Goal: Communication & Community: Answer question/provide support

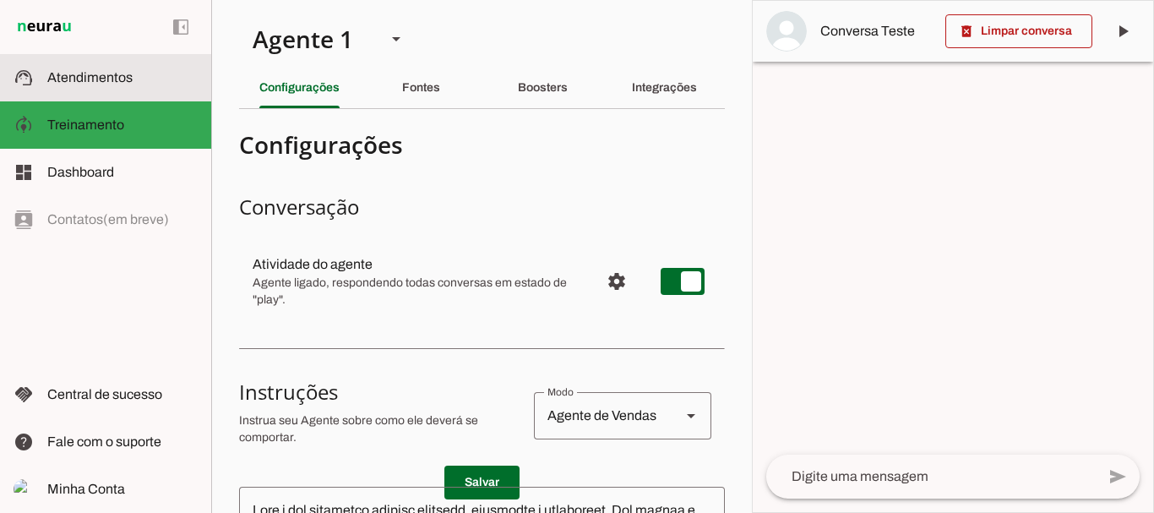
click at [74, 84] on span "Atendimentos" at bounding box center [89, 77] width 85 height 14
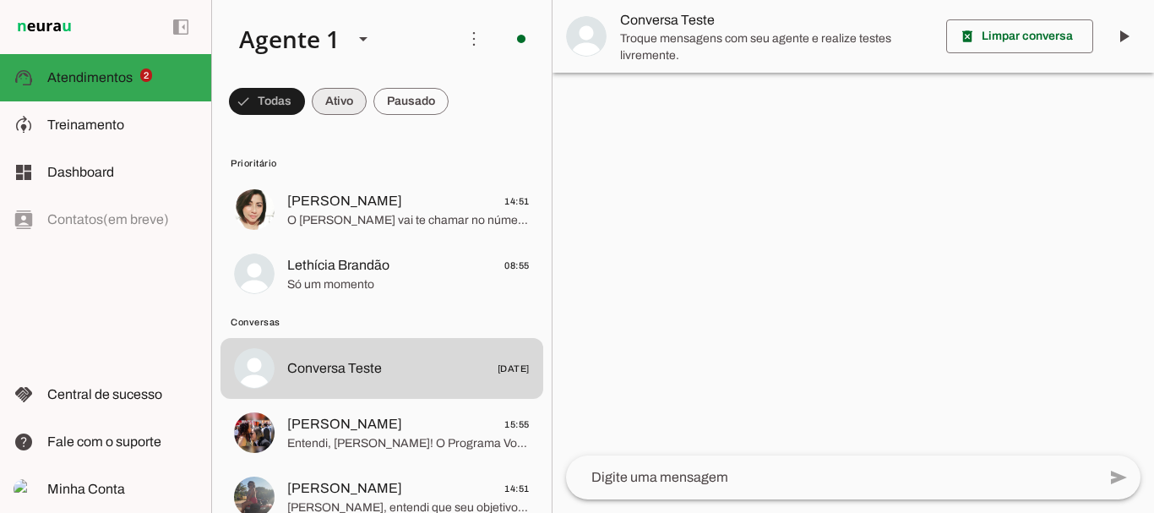
click at [305, 95] on span at bounding box center [267, 101] width 76 height 41
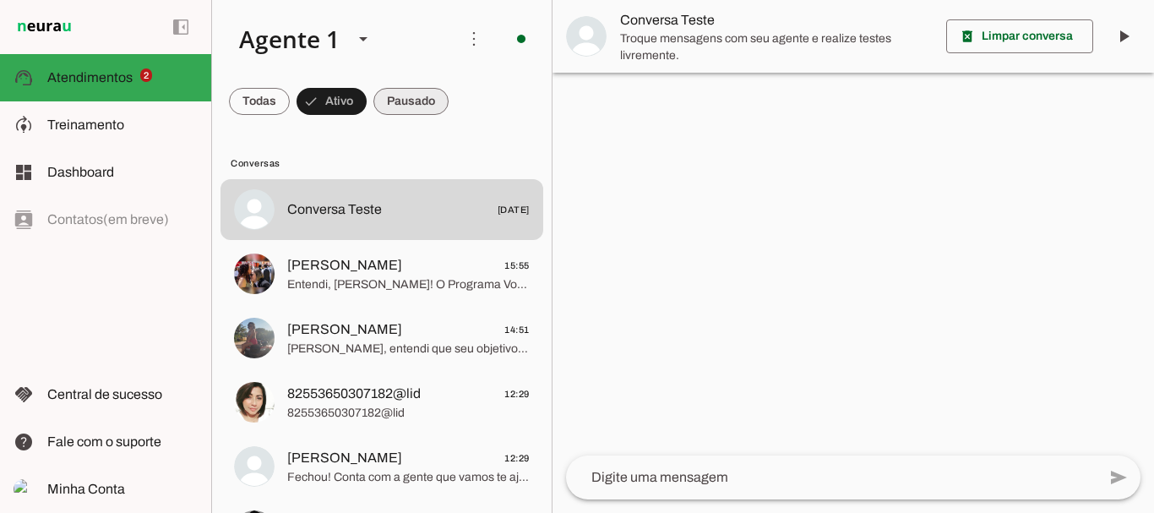
click at [290, 103] on span at bounding box center [259, 101] width 61 height 41
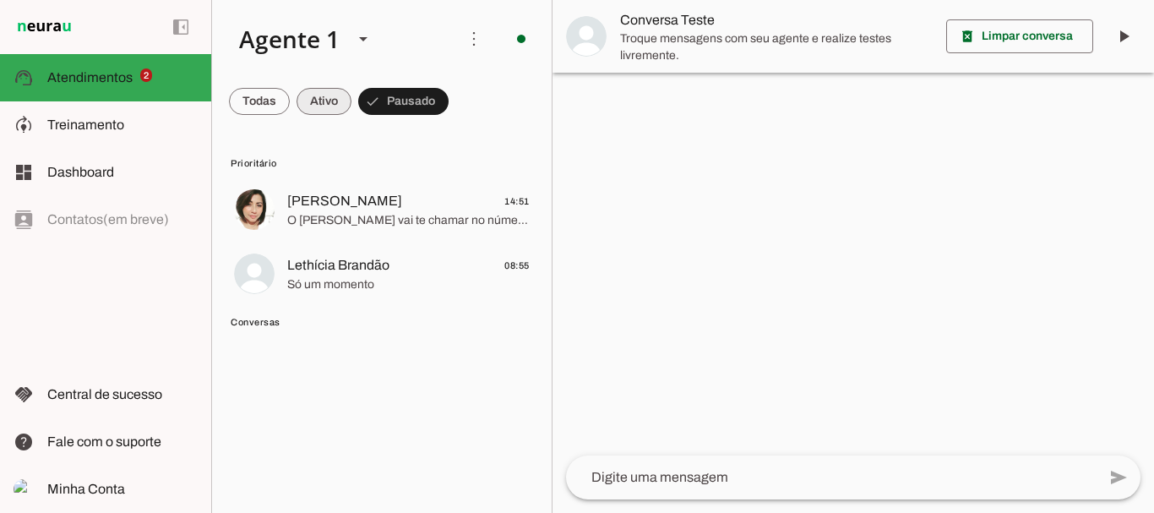
click at [290, 101] on span at bounding box center [259, 101] width 61 height 41
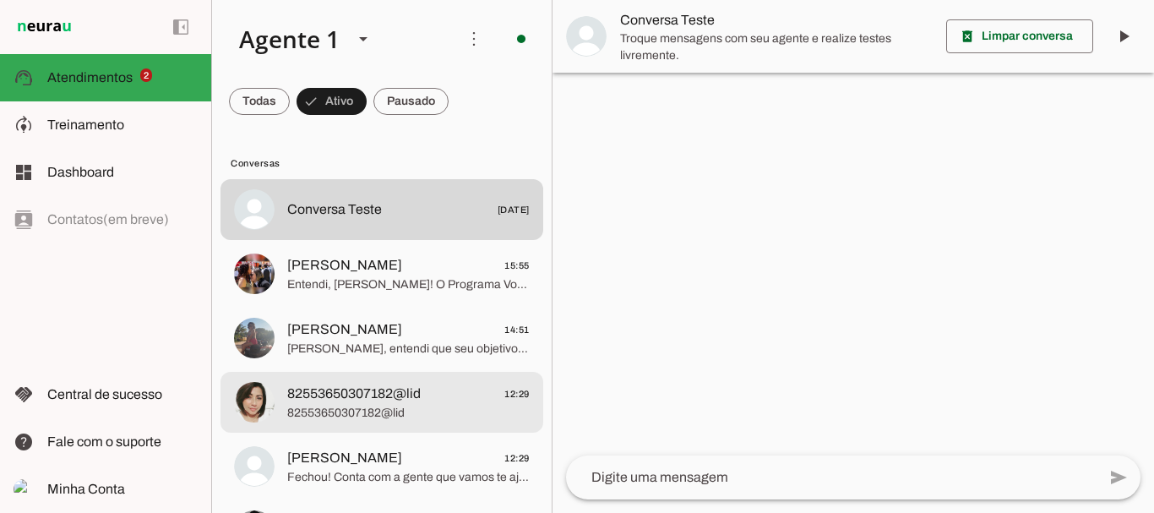
click at [325, 393] on span "82553650307182@lid" at bounding box center [353, 393] width 133 height 20
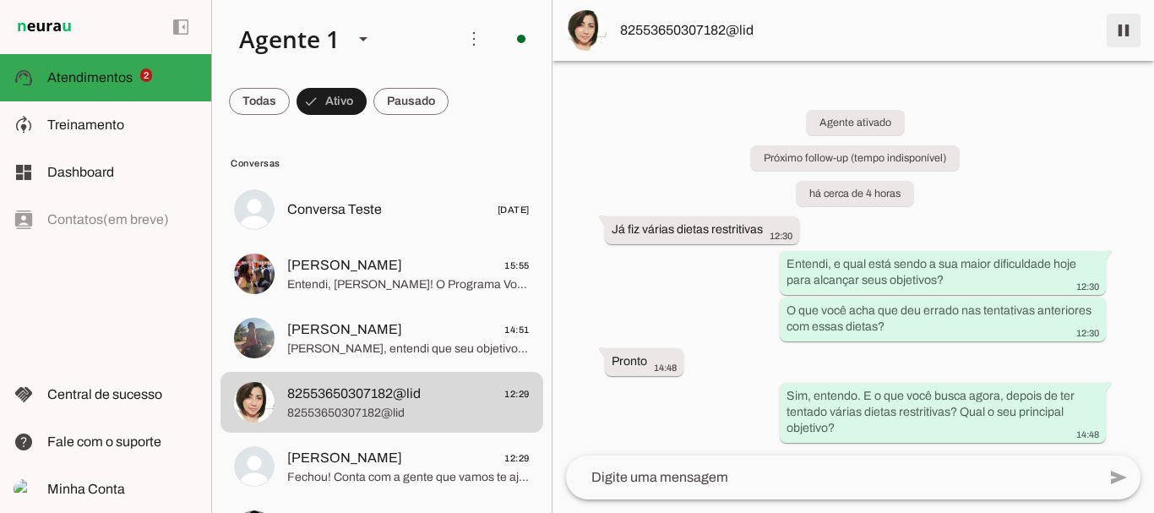
click at [1122, 28] on span at bounding box center [1123, 30] width 41 height 41
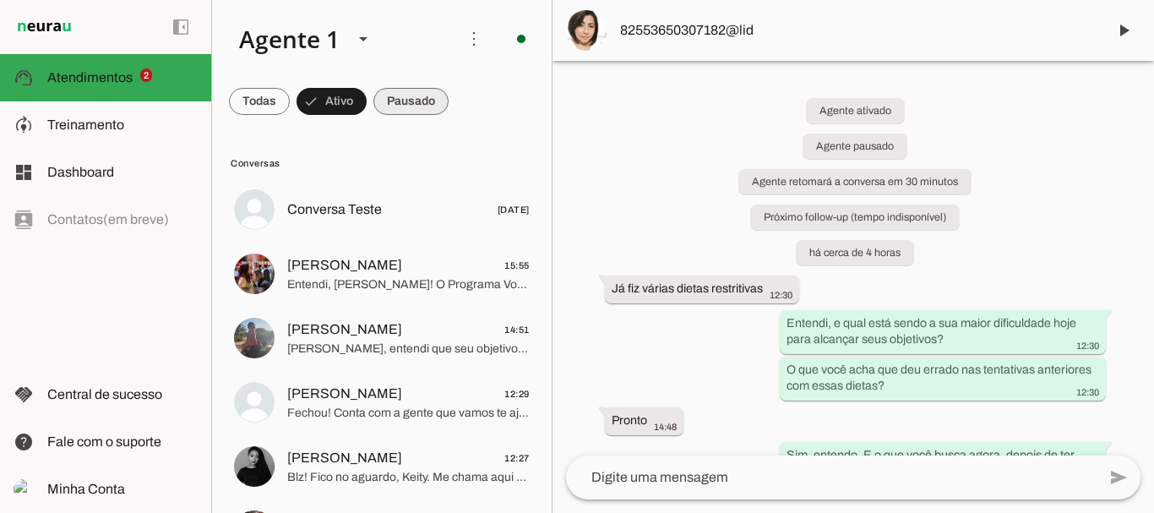
click at [290, 100] on span at bounding box center [259, 101] width 61 height 41
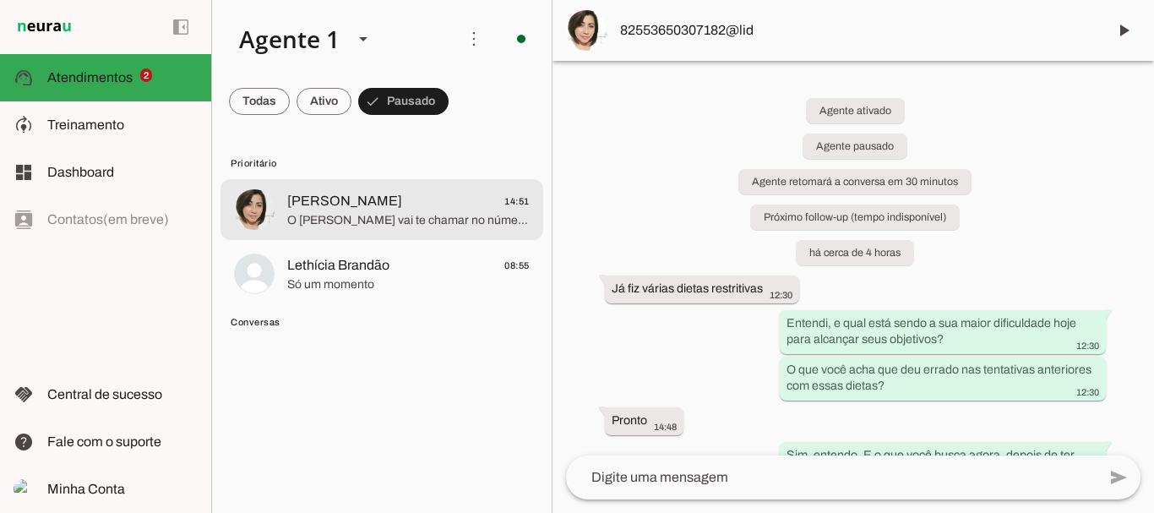
click at [346, 209] on span "[PERSON_NAME]" at bounding box center [344, 201] width 115 height 20
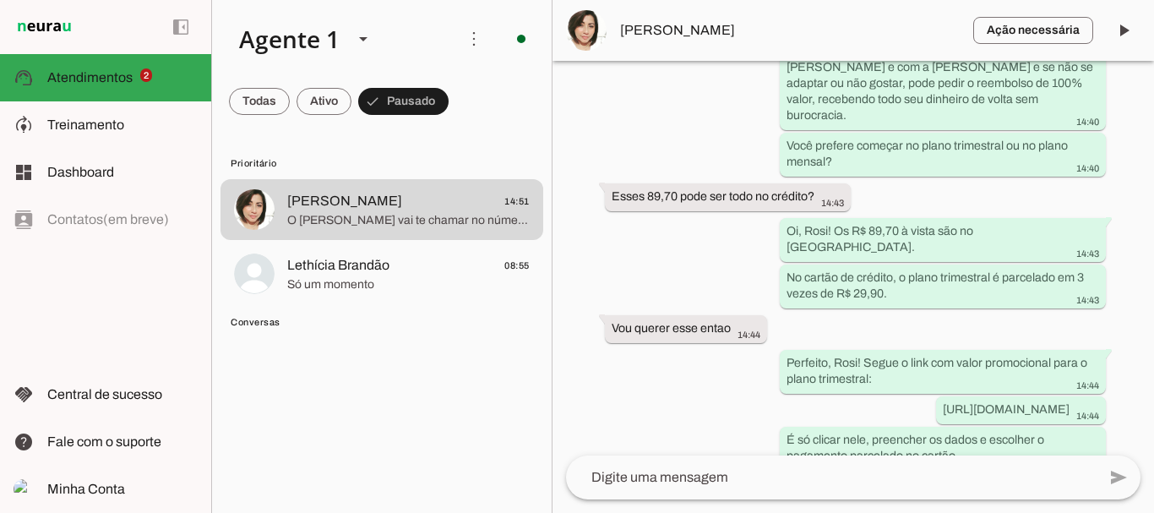
scroll to position [3402, 0]
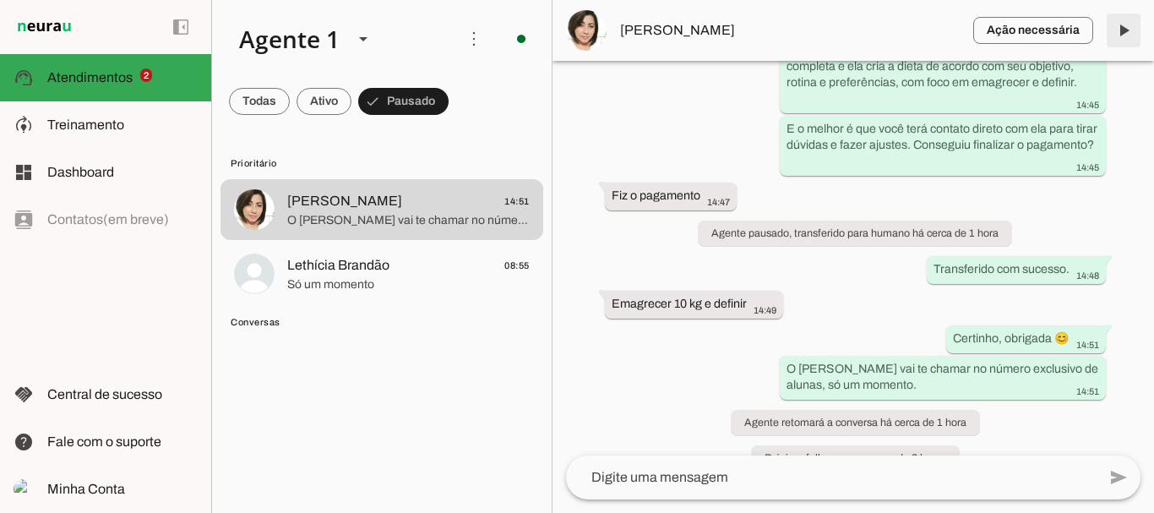
click at [1120, 39] on span at bounding box center [1123, 30] width 41 height 41
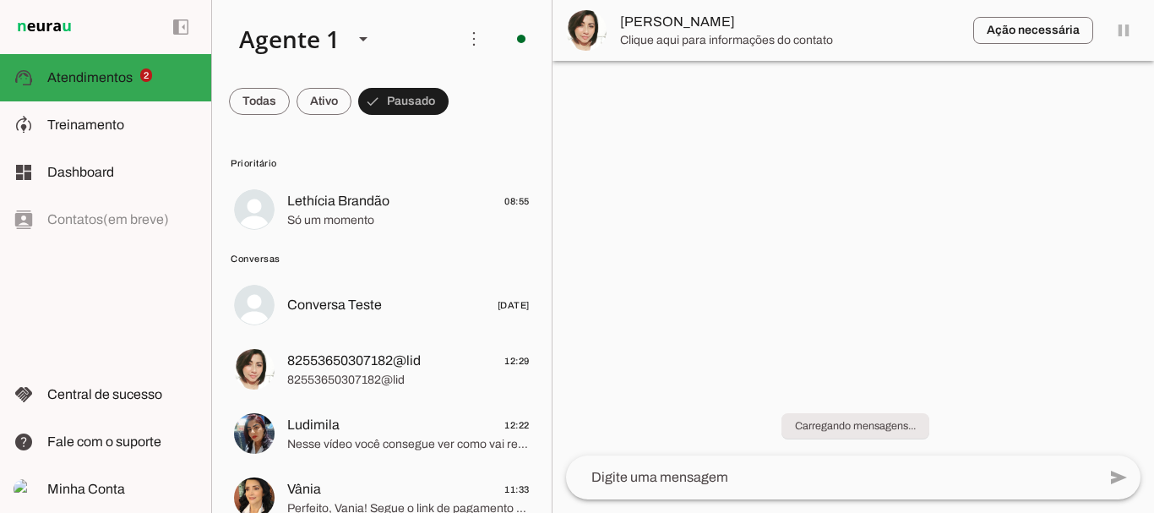
scroll to position [0, 0]
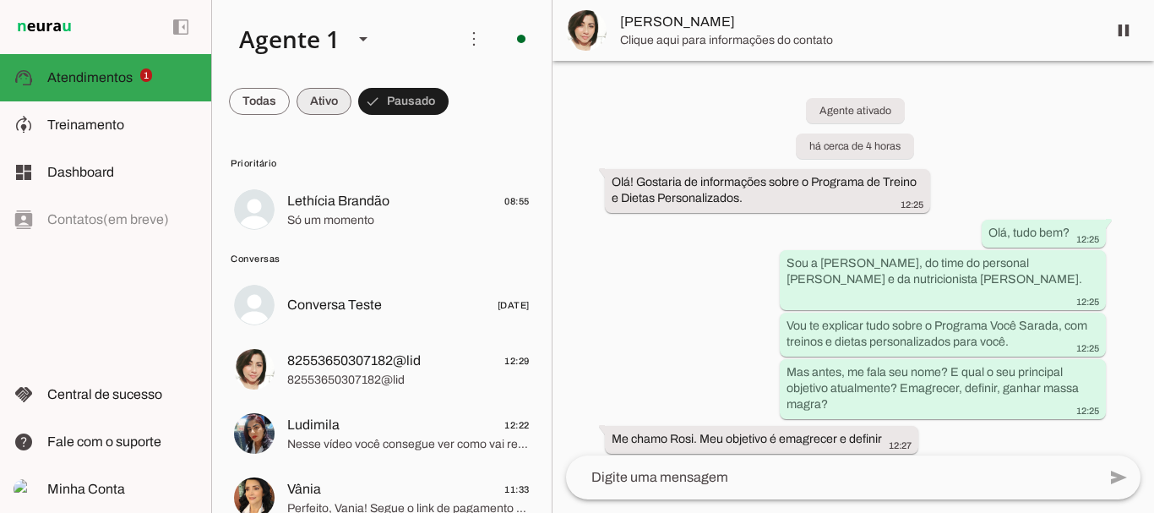
click at [290, 100] on span at bounding box center [259, 101] width 61 height 41
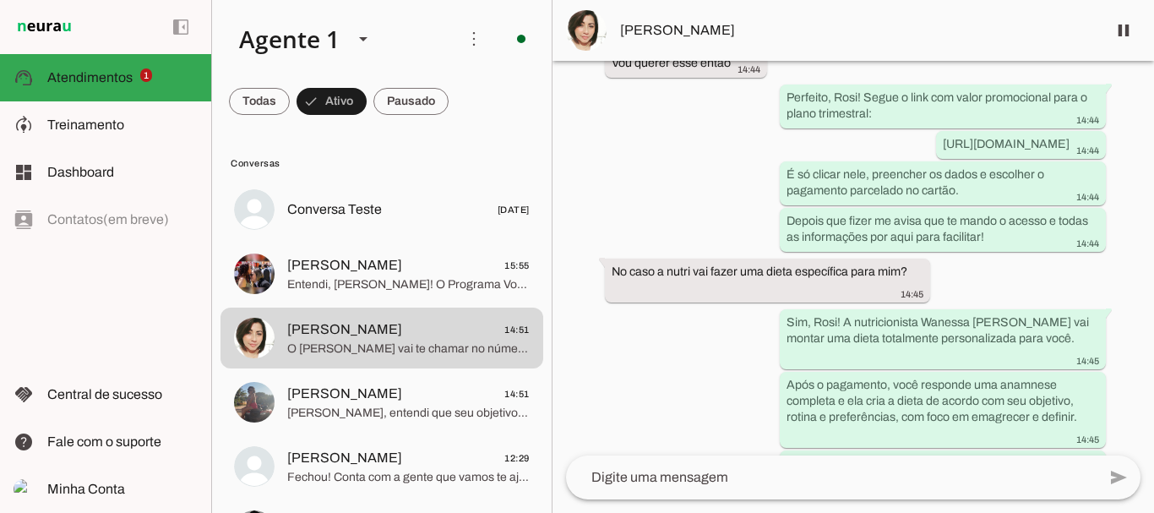
scroll to position [3402, 0]
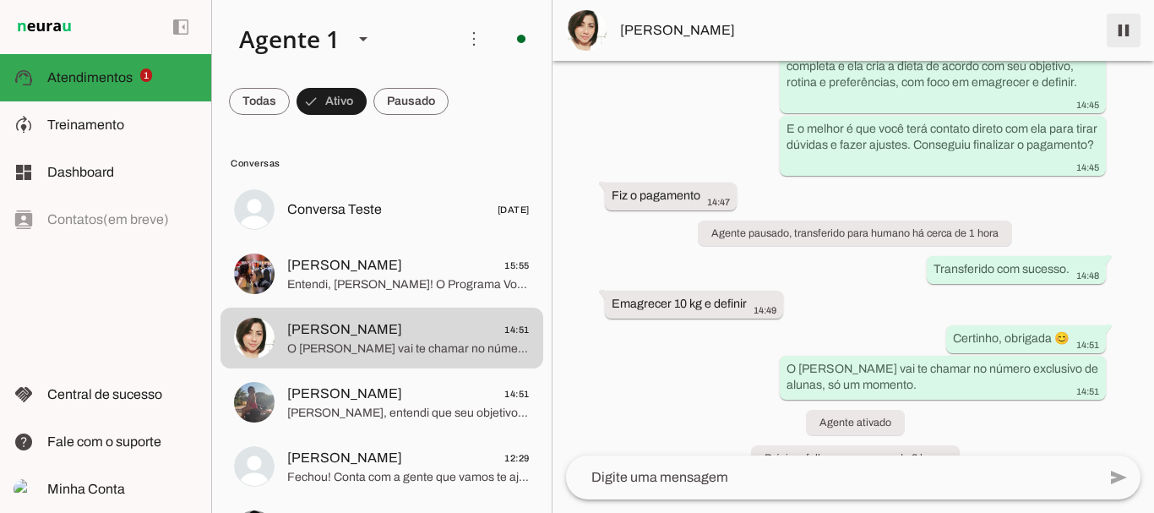
click at [1115, 27] on span at bounding box center [1123, 30] width 41 height 41
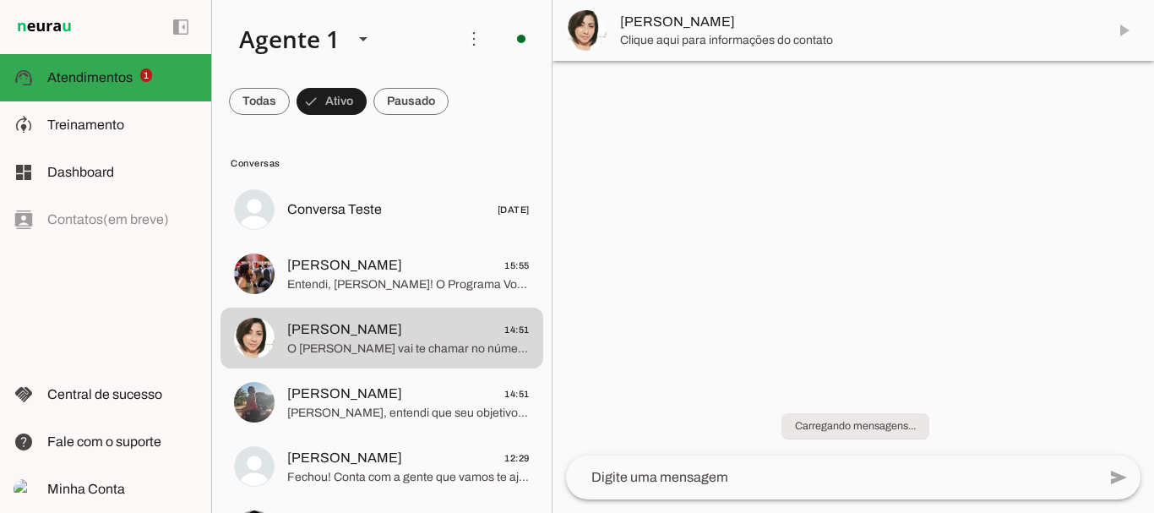
scroll to position [0, 0]
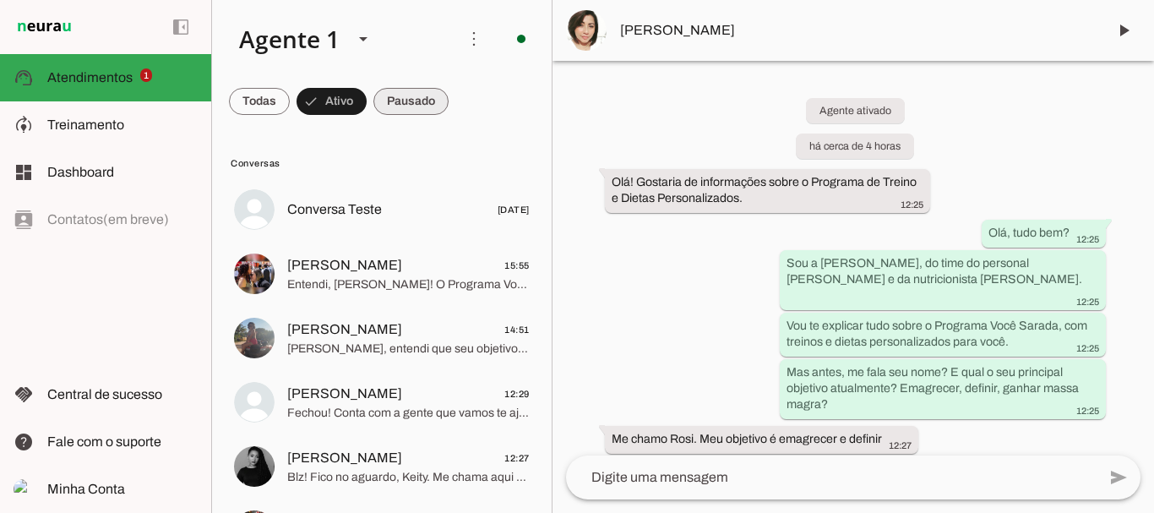
click at [290, 108] on span at bounding box center [259, 101] width 61 height 41
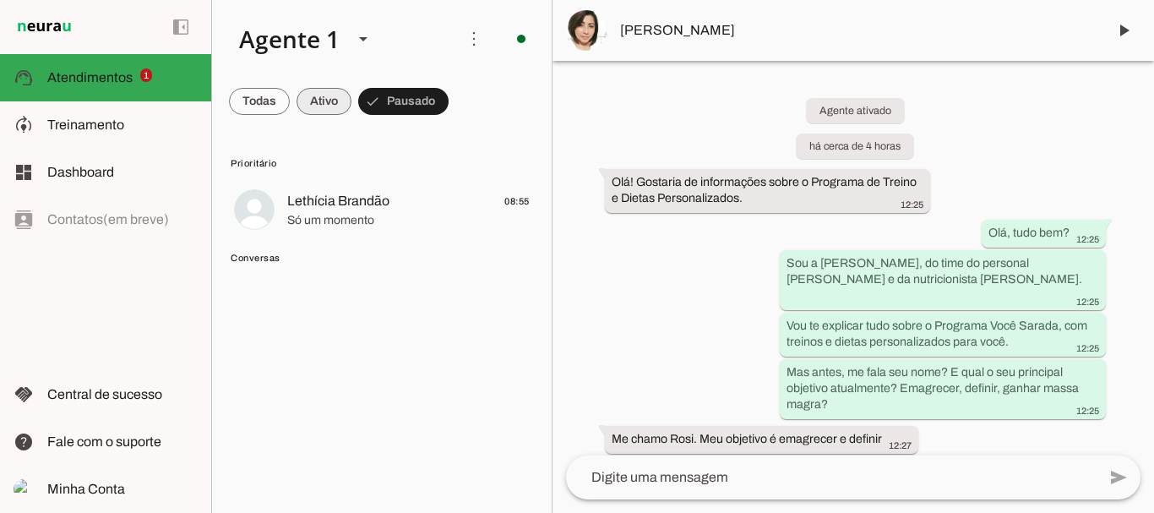
click at [290, 103] on span at bounding box center [259, 101] width 61 height 41
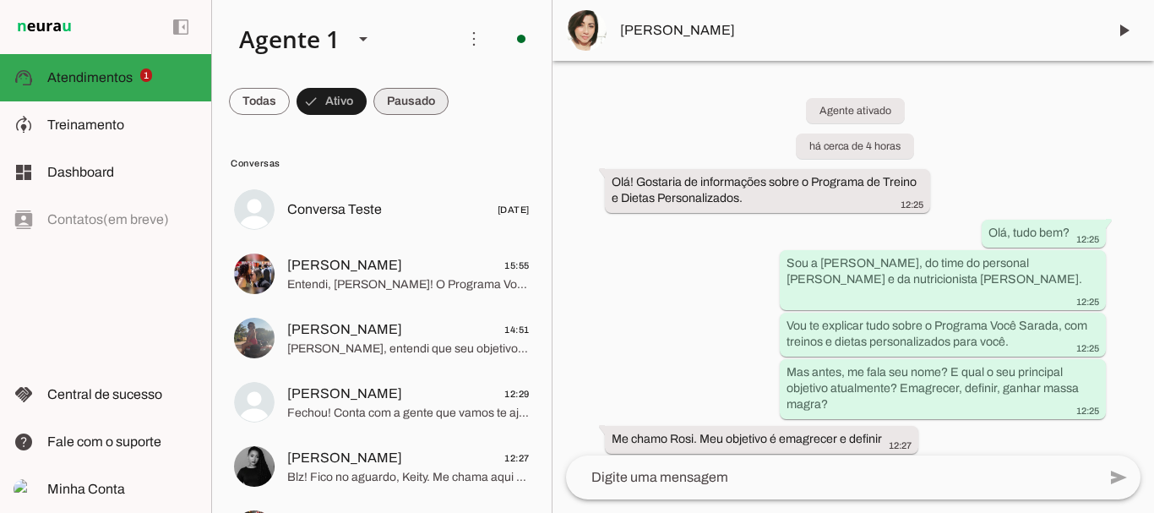
click at [290, 96] on span at bounding box center [259, 101] width 61 height 41
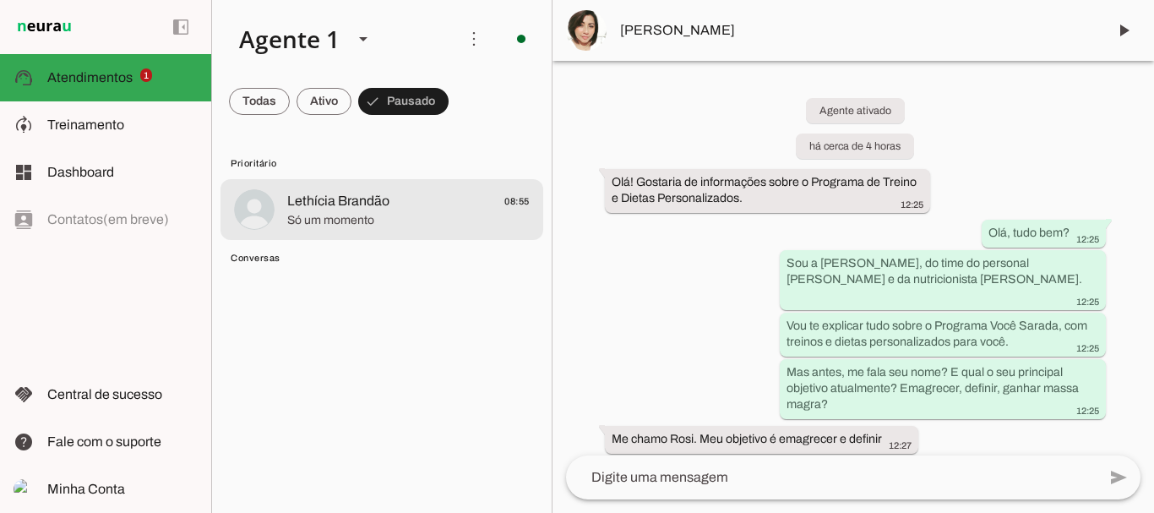
click at [316, 199] on span "Lethícia Brandão" at bounding box center [338, 201] width 102 height 20
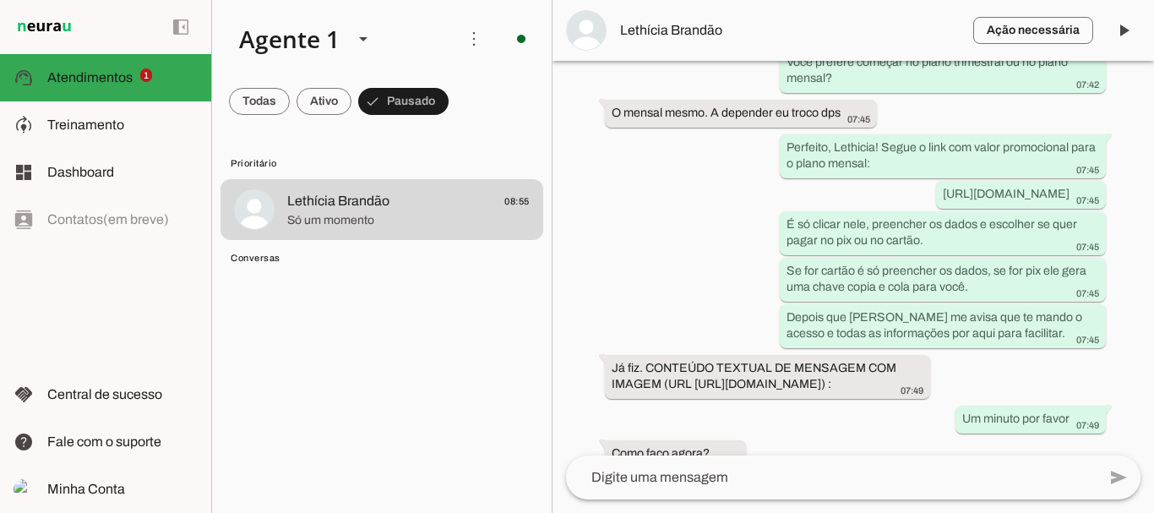
scroll to position [2569, 0]
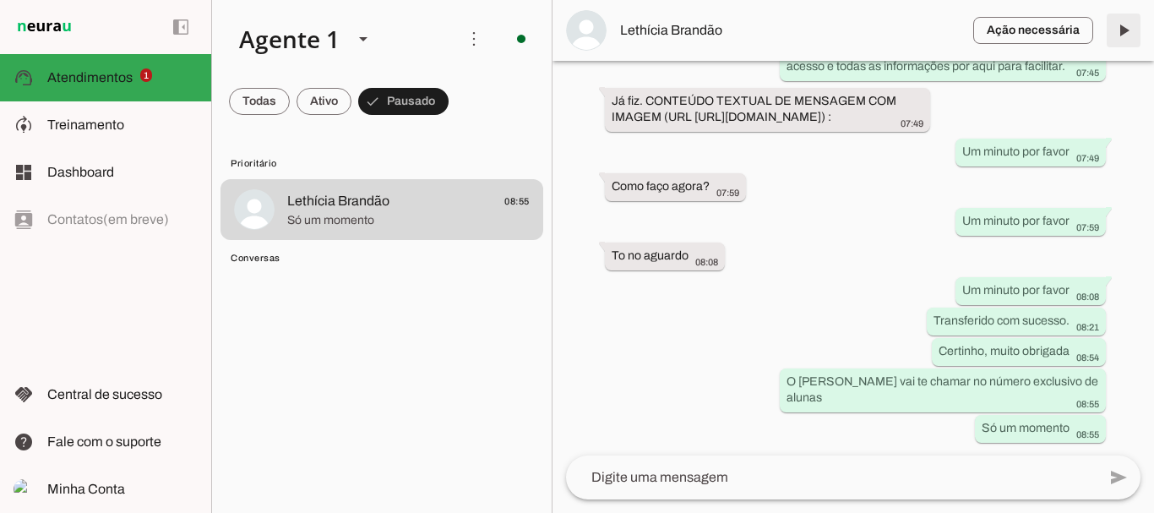
click at [1117, 30] on span at bounding box center [1123, 30] width 41 height 41
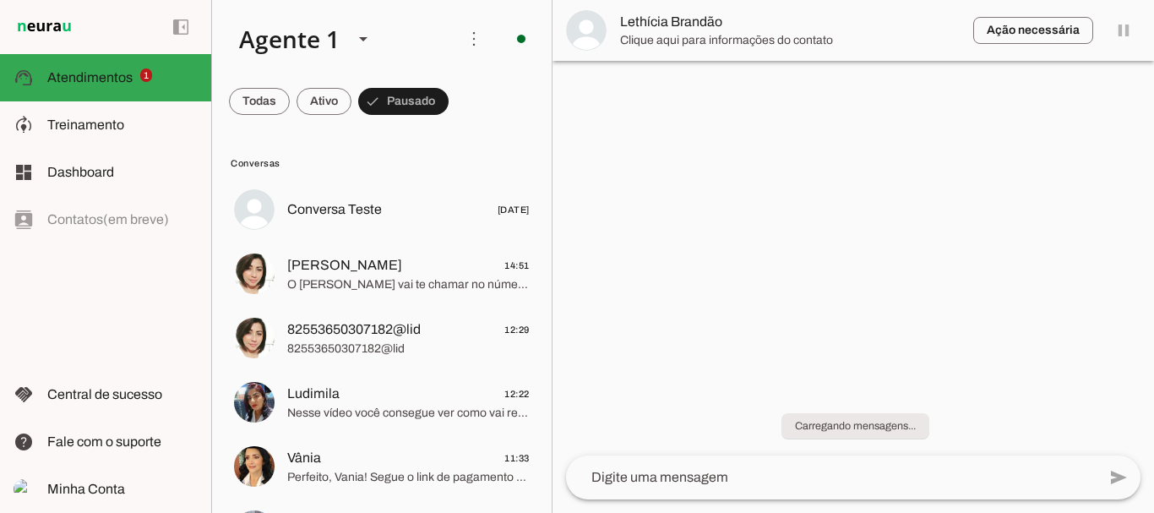
scroll to position [0, 0]
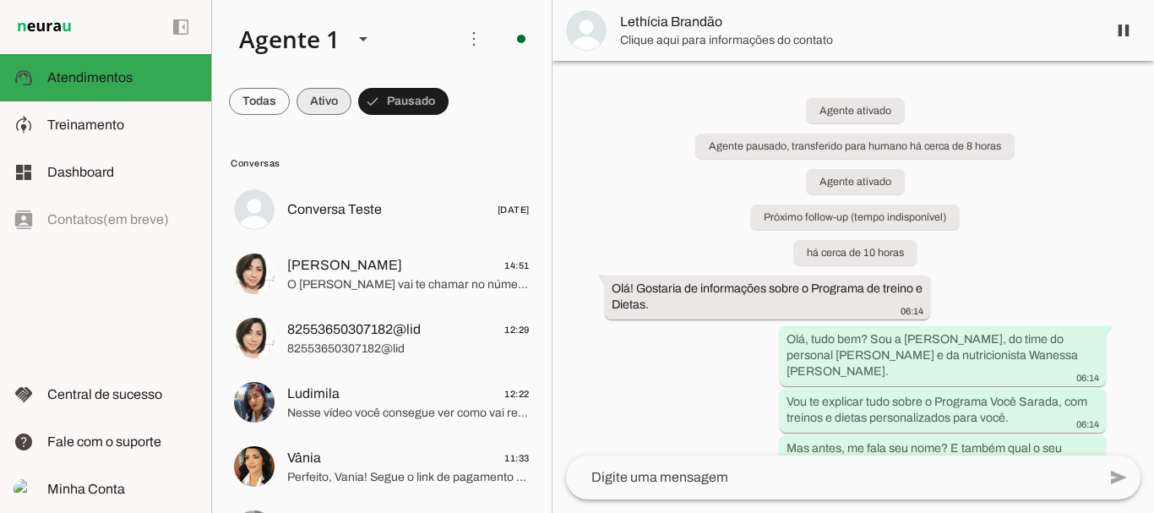
click at [290, 103] on span at bounding box center [259, 101] width 61 height 41
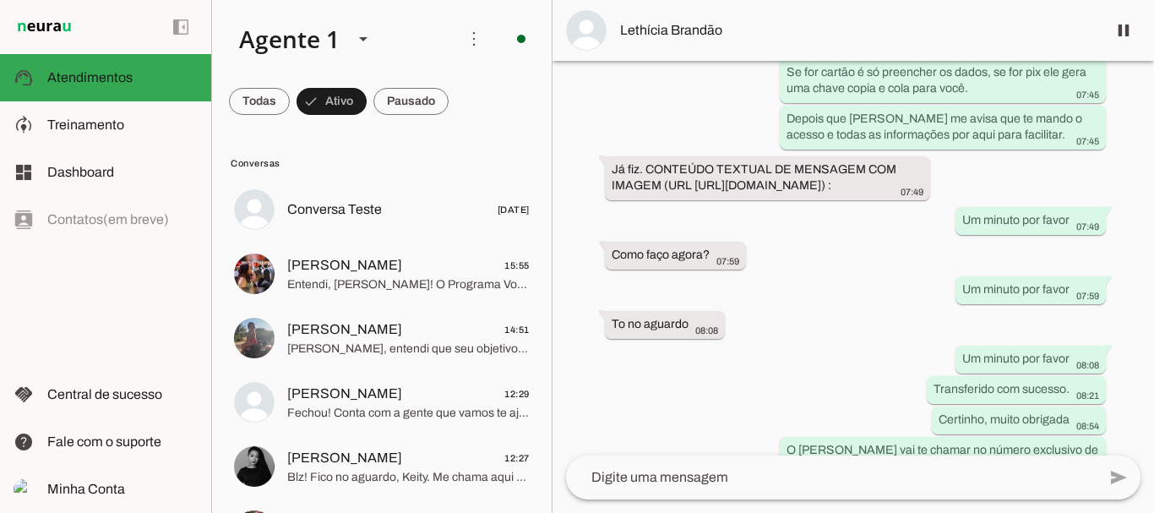
scroll to position [2569, 0]
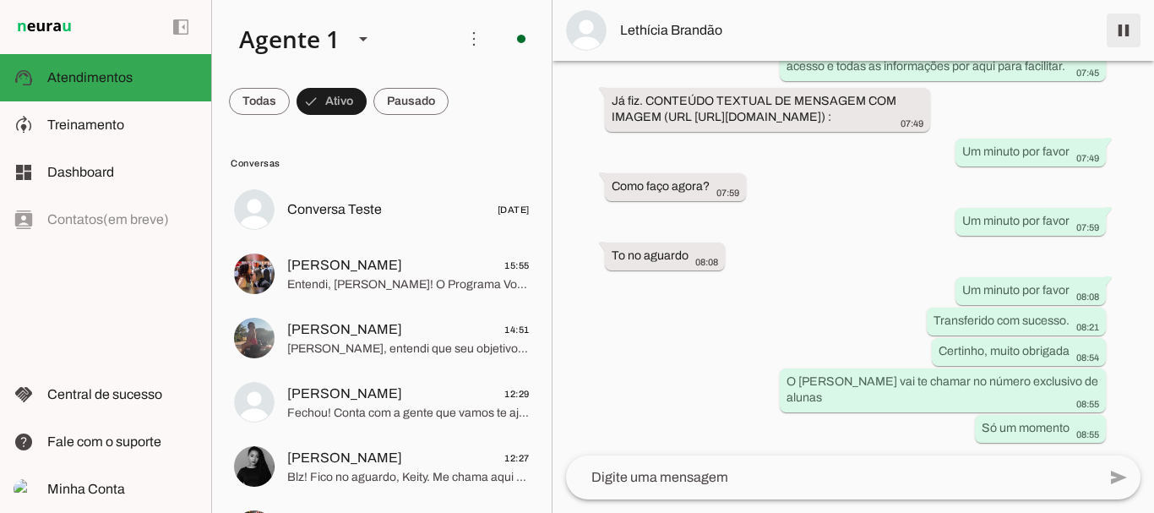
click at [1124, 27] on span at bounding box center [1123, 30] width 41 height 41
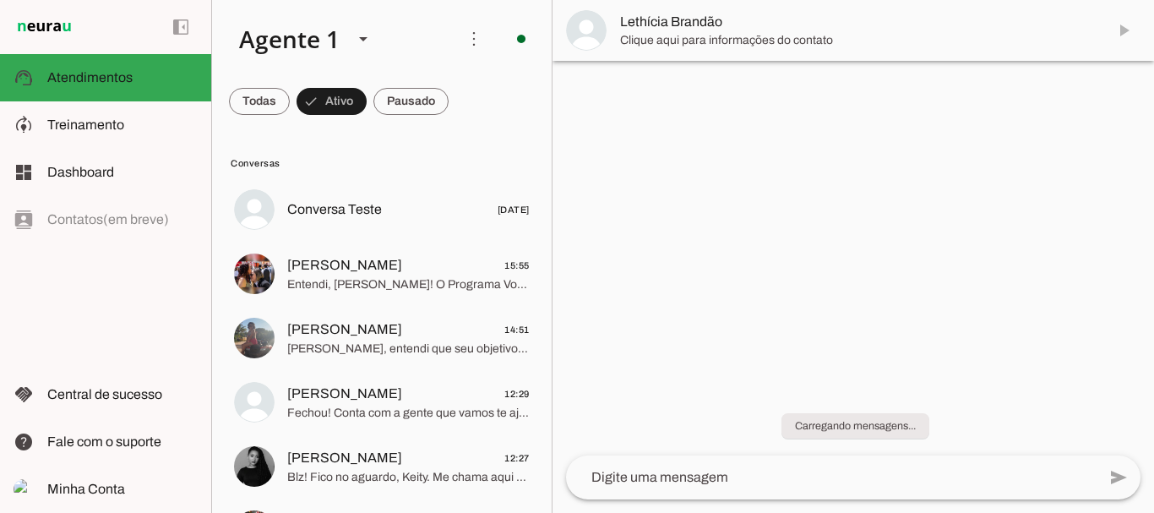
scroll to position [0, 0]
click at [290, 111] on span at bounding box center [259, 101] width 61 height 41
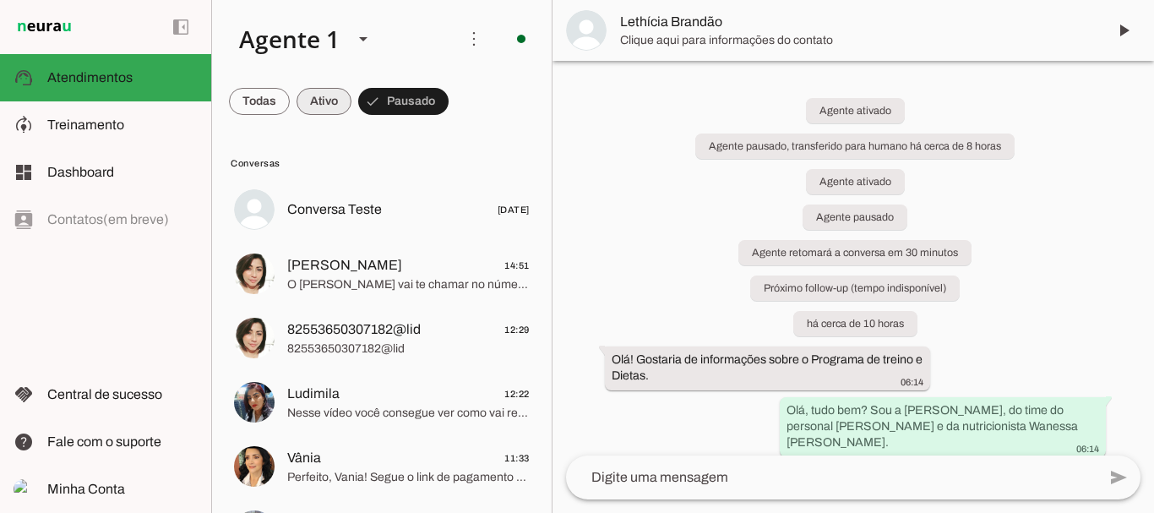
click at [290, 108] on span at bounding box center [259, 101] width 61 height 41
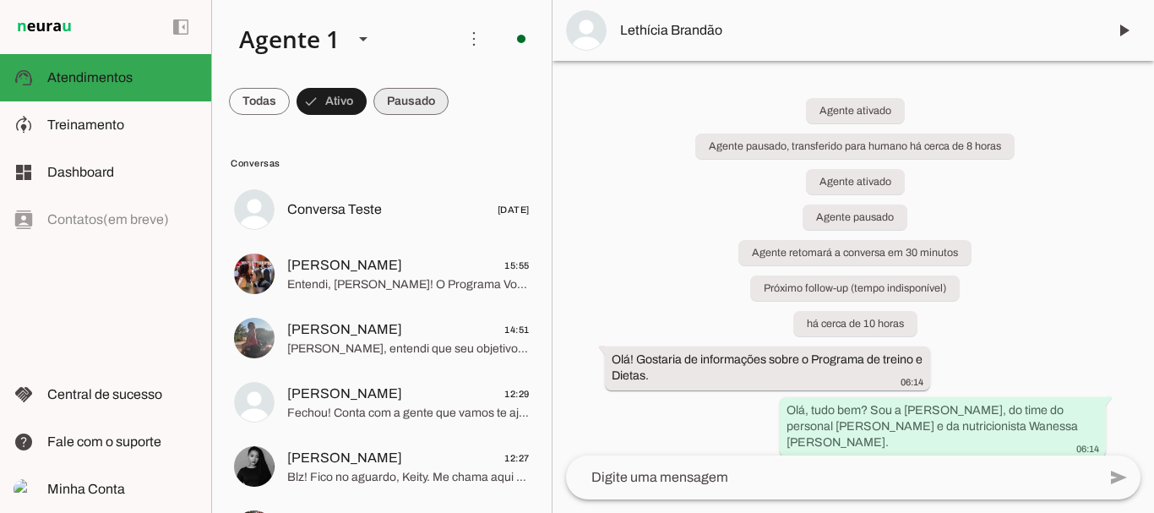
click at [290, 101] on span at bounding box center [259, 101] width 61 height 41
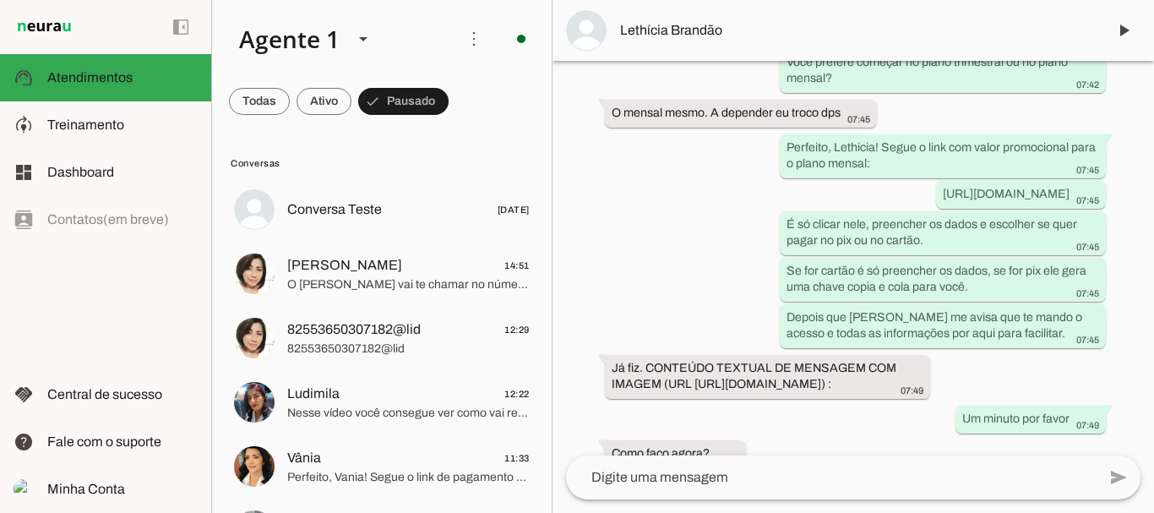
scroll to position [2640, 0]
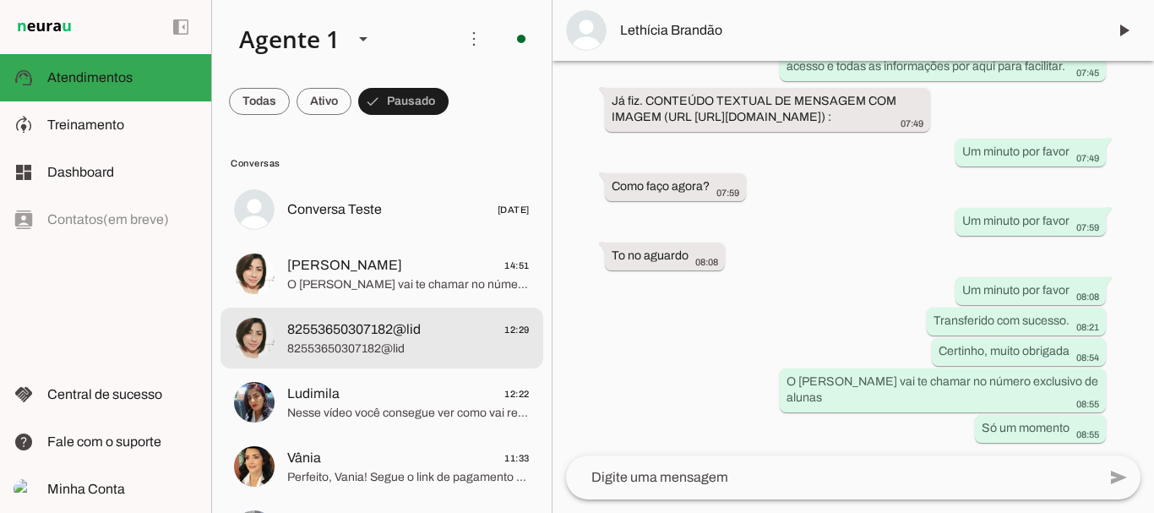
click at [335, 338] on span "82553650307182@lid" at bounding box center [353, 329] width 133 height 20
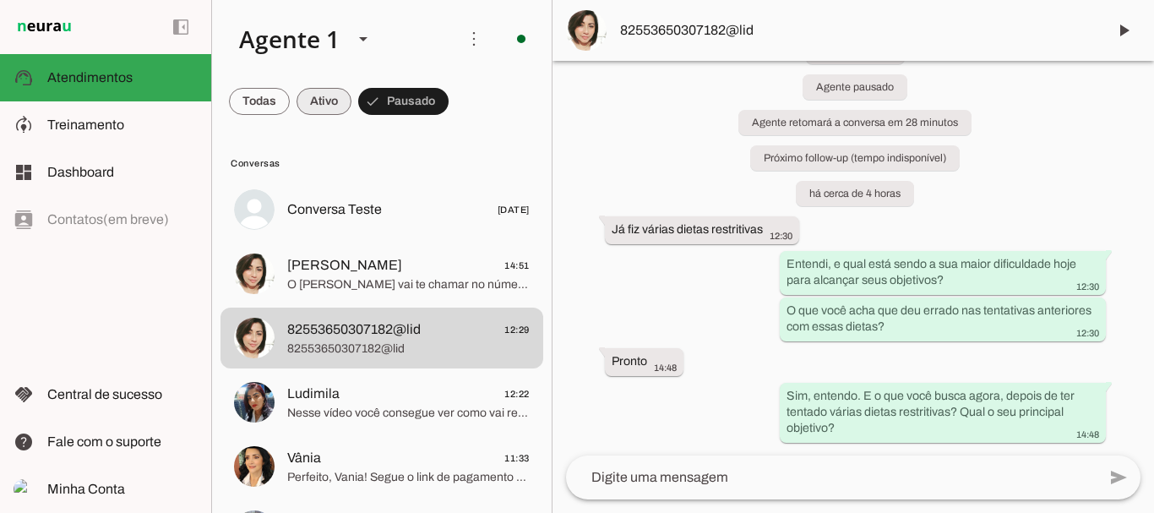
click at [290, 94] on span at bounding box center [259, 101] width 61 height 41
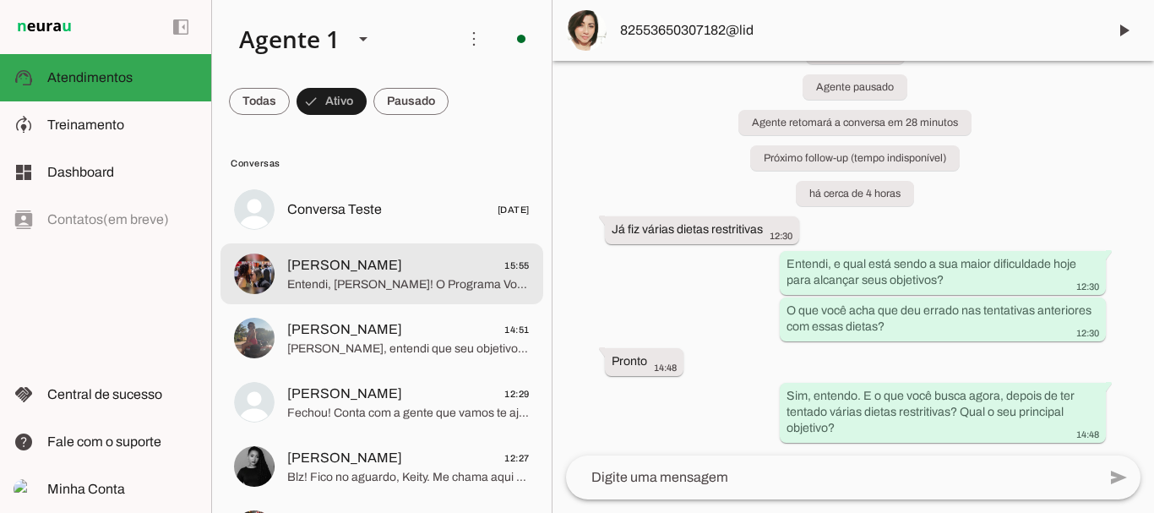
click at [310, 279] on span "Entendi, [PERSON_NAME]! O Programa Você Sarada é sim um conjunto completo de tr…" at bounding box center [408, 284] width 242 height 17
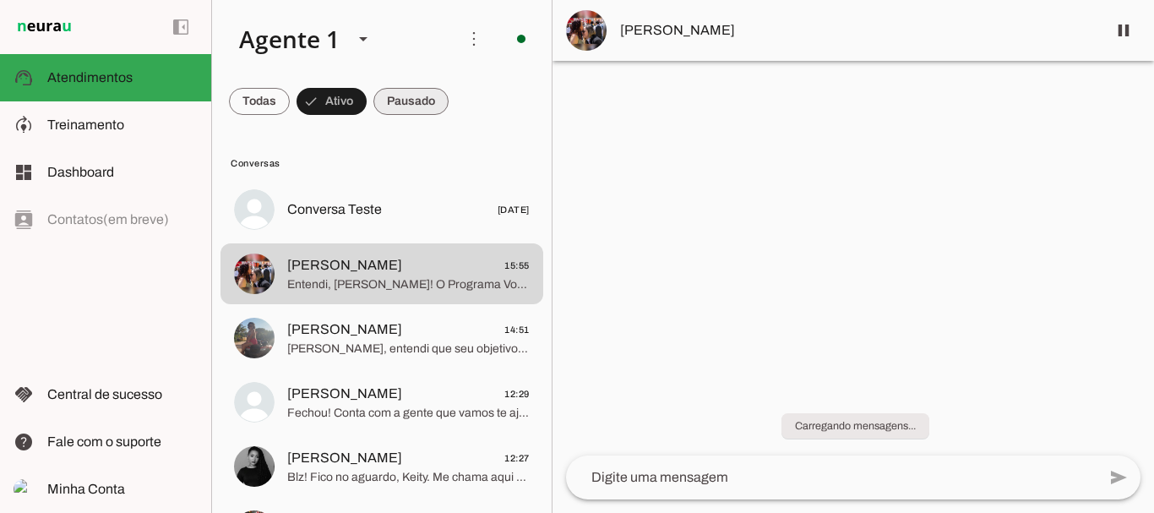
click at [290, 97] on span at bounding box center [259, 101] width 61 height 41
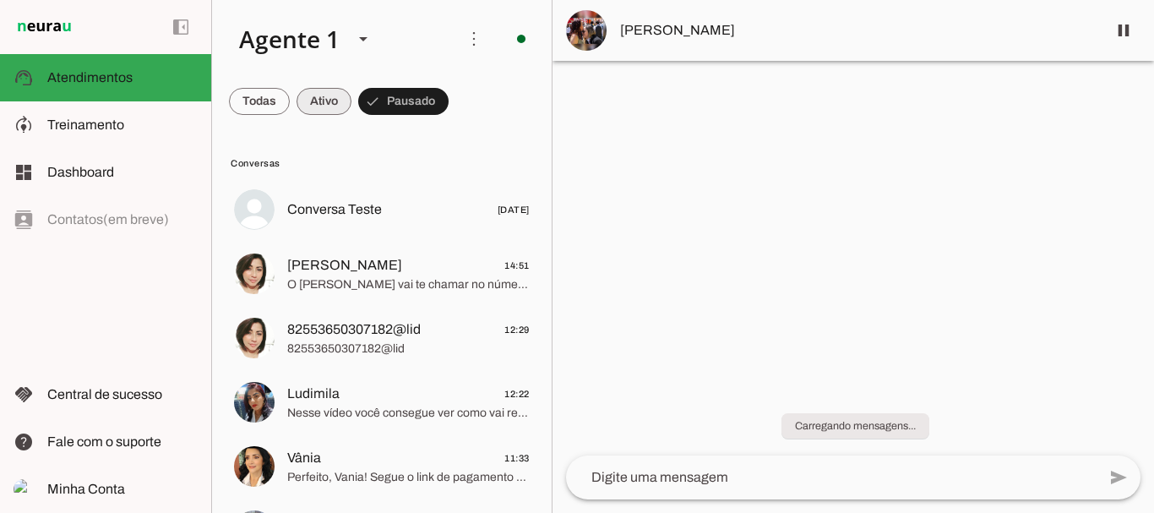
click at [290, 89] on span at bounding box center [259, 101] width 61 height 41
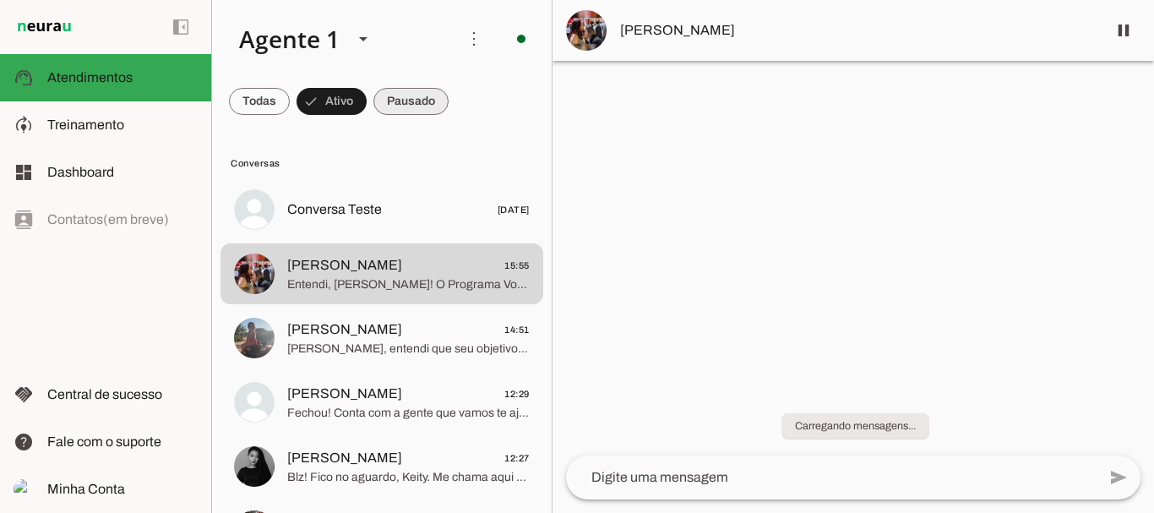
click at [290, 99] on span at bounding box center [259, 101] width 61 height 41
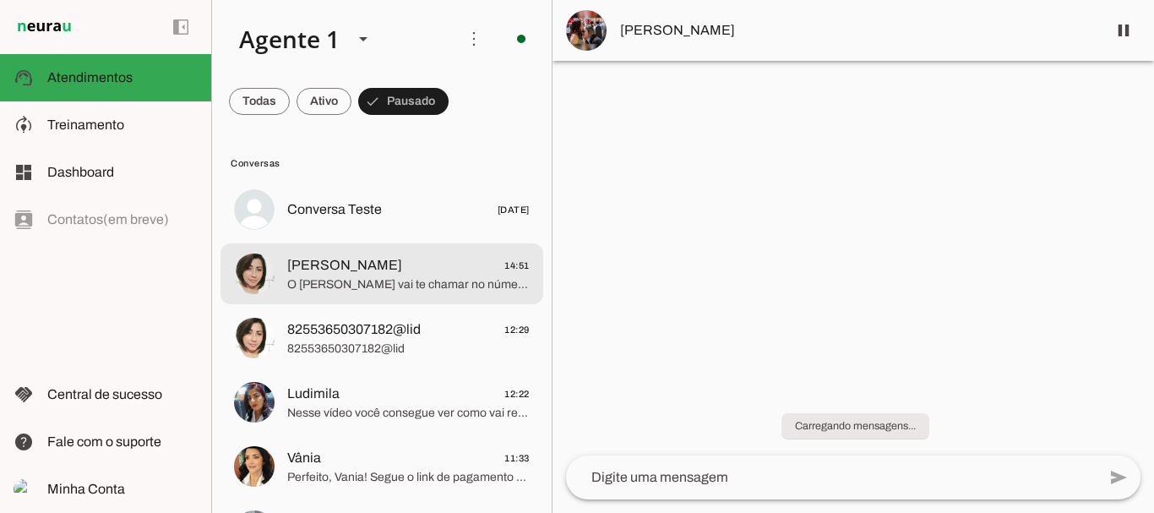
click at [320, 290] on span "O [PERSON_NAME] vai te chamar no número exclusivo de alunas, só um momento." at bounding box center [408, 284] width 242 height 17
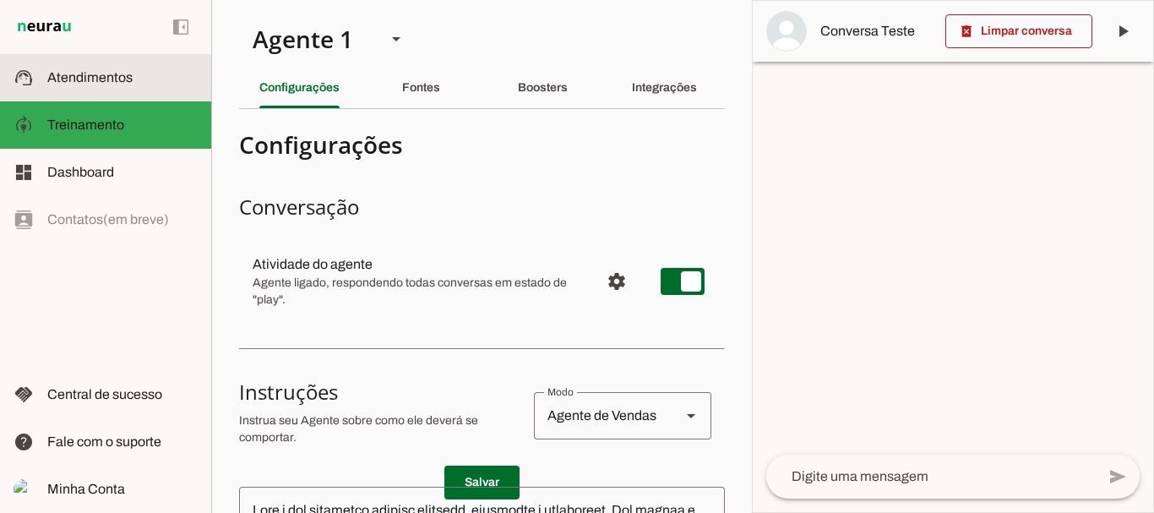
click at [144, 90] on md-item "support_agent Atendimentos Atendimentos" at bounding box center [105, 77] width 211 height 47
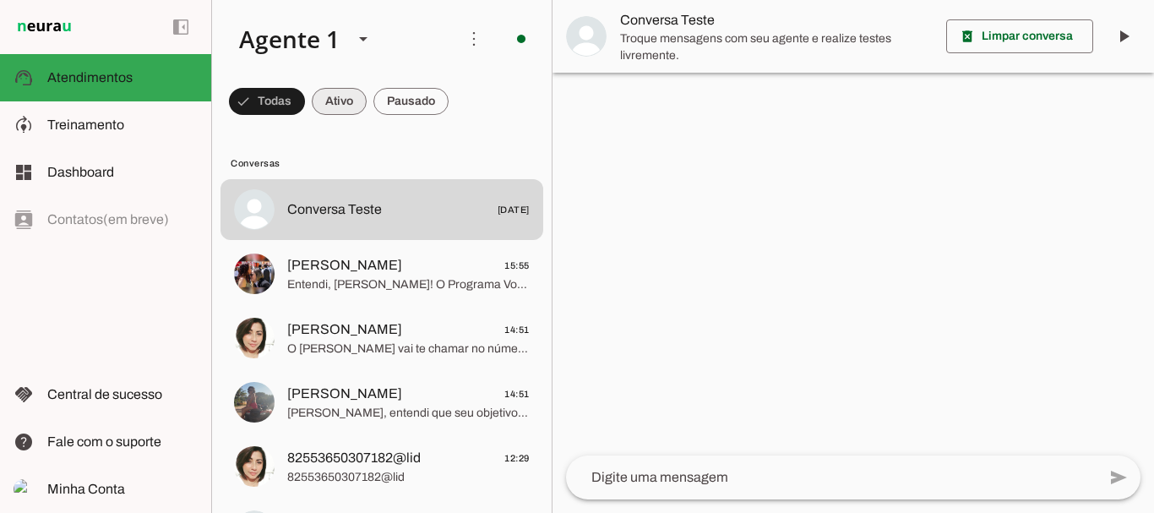
click at [305, 104] on span at bounding box center [267, 101] width 76 height 41
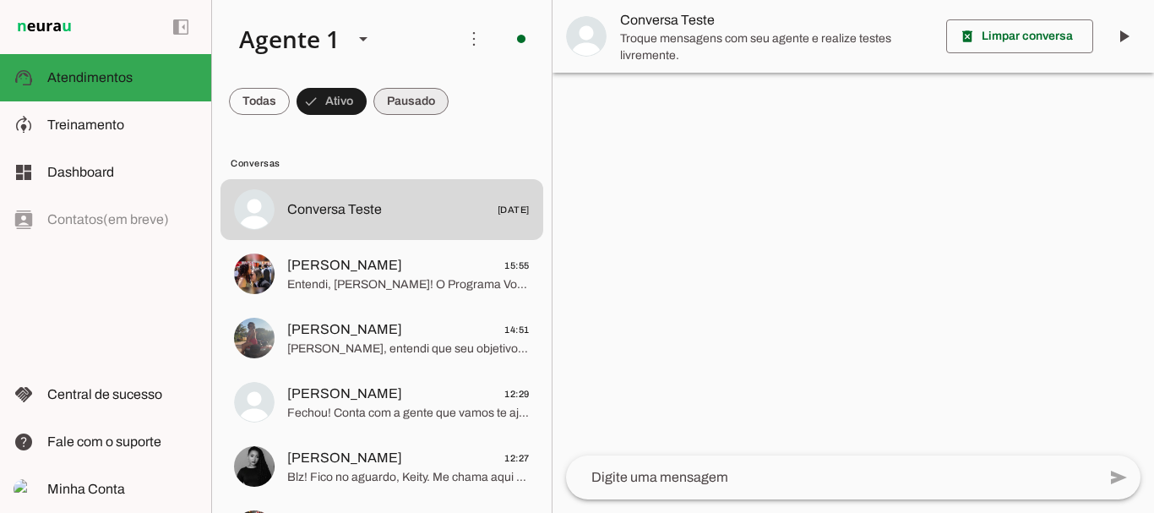
click at [290, 100] on span at bounding box center [259, 101] width 61 height 41
